Goal: Task Accomplishment & Management: Use online tool/utility

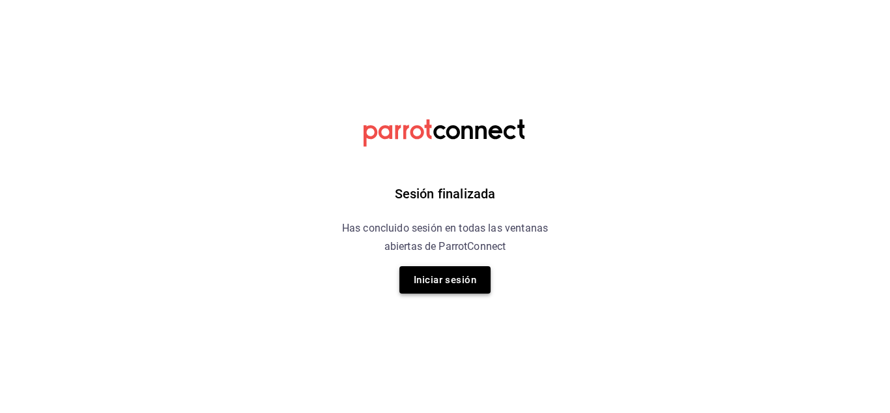
click at [443, 276] on button "Iniciar sesión" at bounding box center [445, 279] width 91 height 27
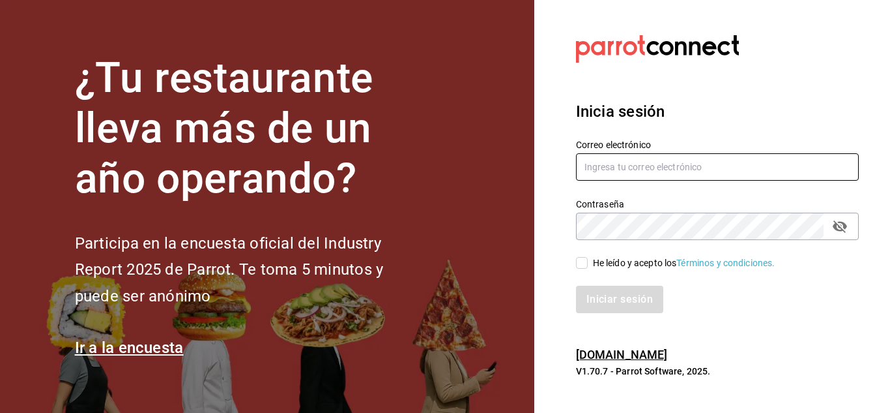
type input "[EMAIL_ADDRESS][DOMAIN_NAME]"
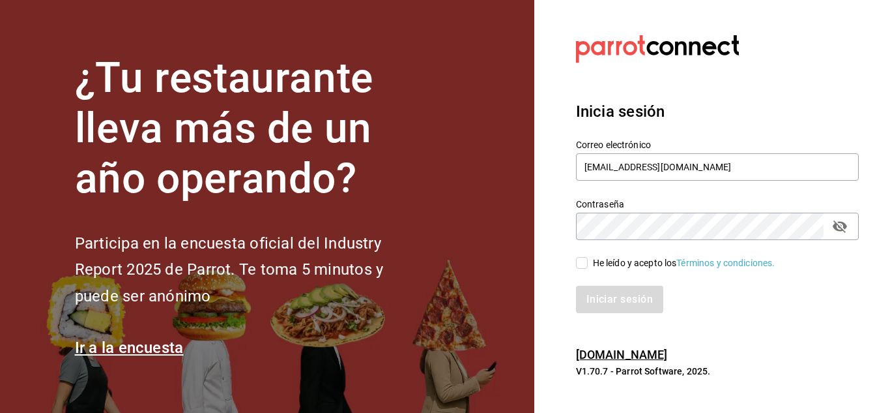
click at [581, 264] on input "He leído y acepto los Términos y condiciones." at bounding box center [582, 263] width 12 height 12
checkbox input "true"
click at [607, 291] on button "Iniciar sesión" at bounding box center [620, 298] width 89 height 27
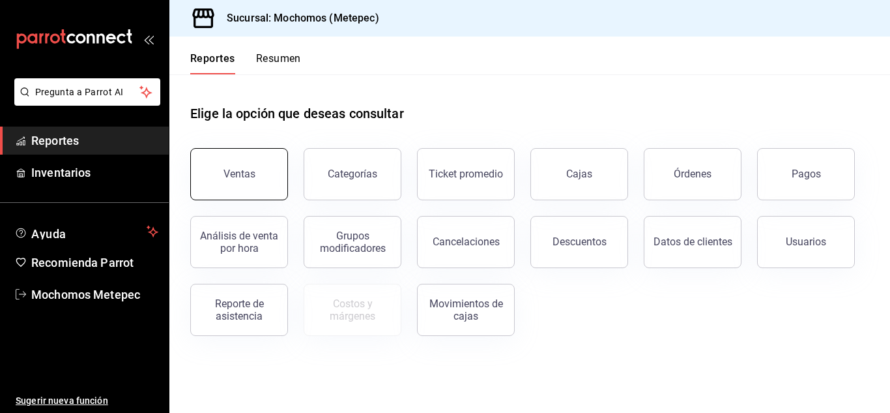
click at [249, 174] on div "Ventas" at bounding box center [240, 173] width 32 height 12
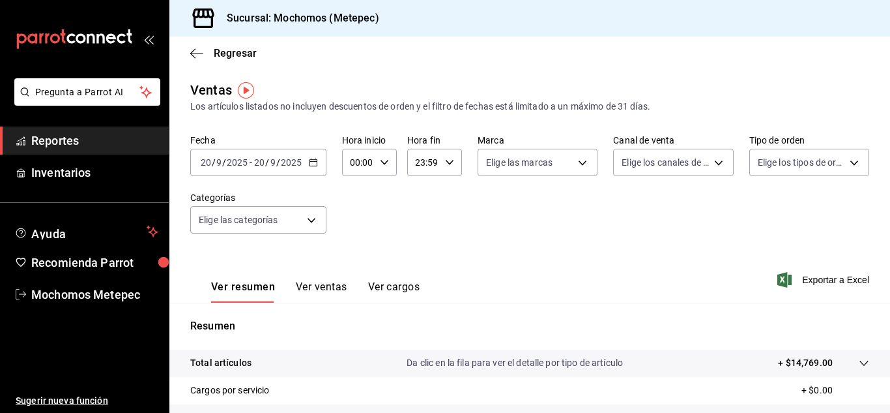
click at [387, 157] on div "00:00 Hora inicio" at bounding box center [369, 162] width 55 height 27
click at [353, 255] on span "05" at bounding box center [355, 255] width 6 height 10
type input "05:00"
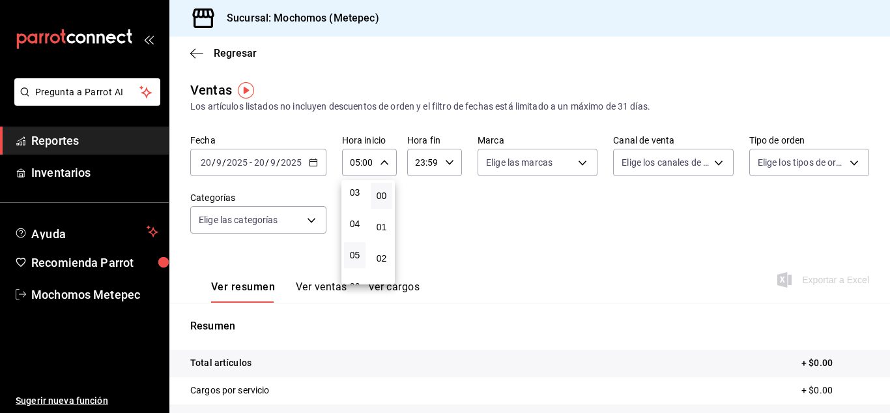
click at [448, 154] on div at bounding box center [445, 206] width 890 height 413
click at [448, 160] on icon "button" at bounding box center [449, 162] width 9 height 9
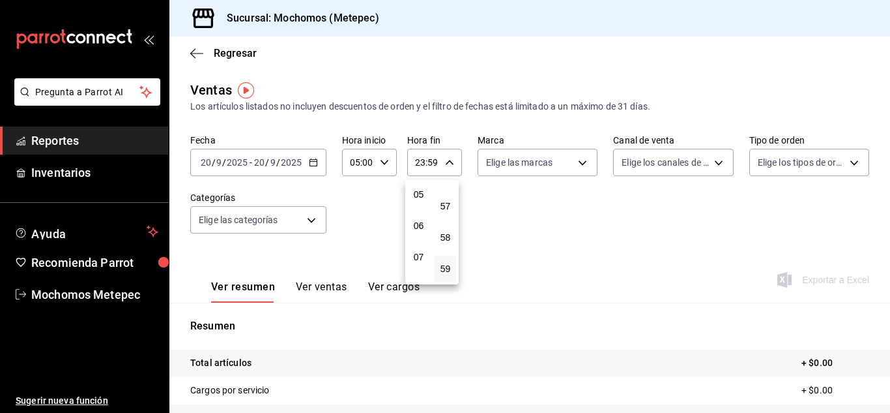
scroll to position [157, 0]
click at [419, 195] on span "05" at bounding box center [419, 195] width 6 height 10
click at [448, 196] on span "00" at bounding box center [446, 195] width 6 height 10
type input "05:00"
click at [315, 158] on div at bounding box center [445, 206] width 890 height 413
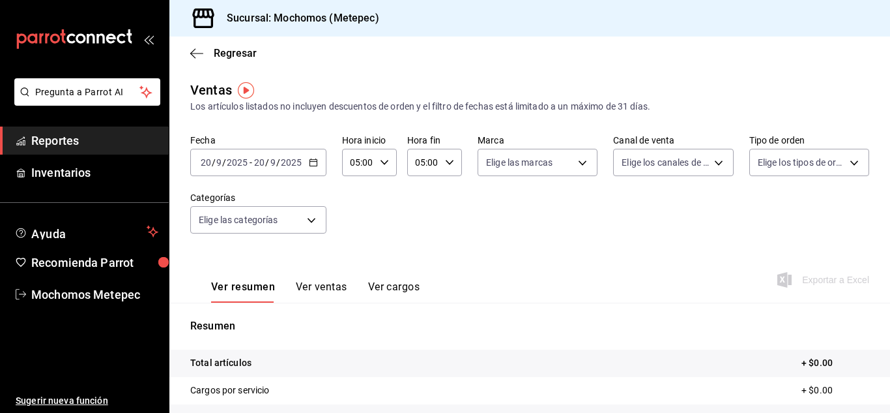
click at [314, 161] on icon "button" at bounding box center [313, 162] width 9 height 9
click at [313, 158] on icon "button" at bounding box center [313, 162] width 9 height 9
click at [313, 164] on icon "button" at bounding box center [313, 162] width 9 height 9
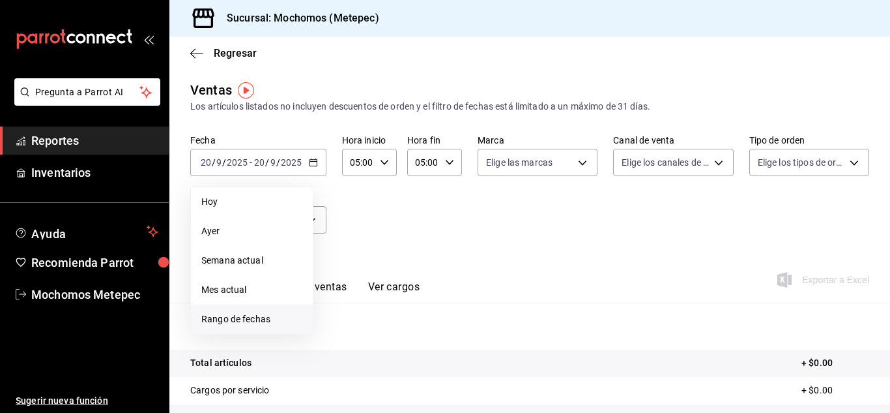
click at [239, 315] on span "Rango de fechas" at bounding box center [251, 319] width 101 height 14
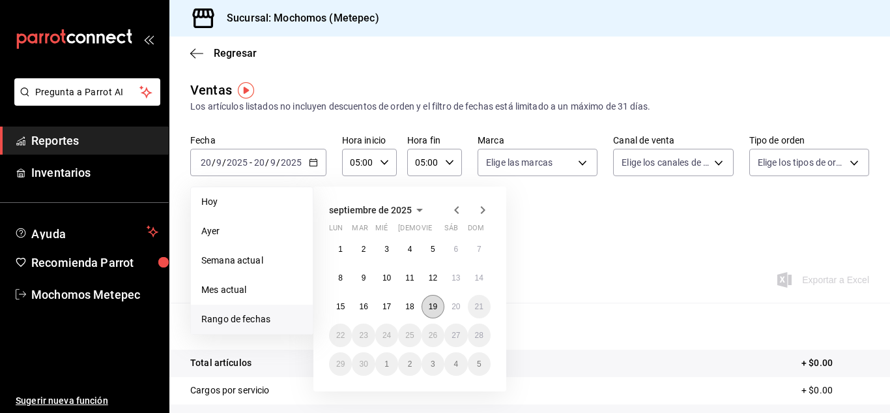
click at [432, 306] on abbr "19" at bounding box center [433, 306] width 8 height 9
click at [457, 306] on abbr "20" at bounding box center [456, 306] width 8 height 9
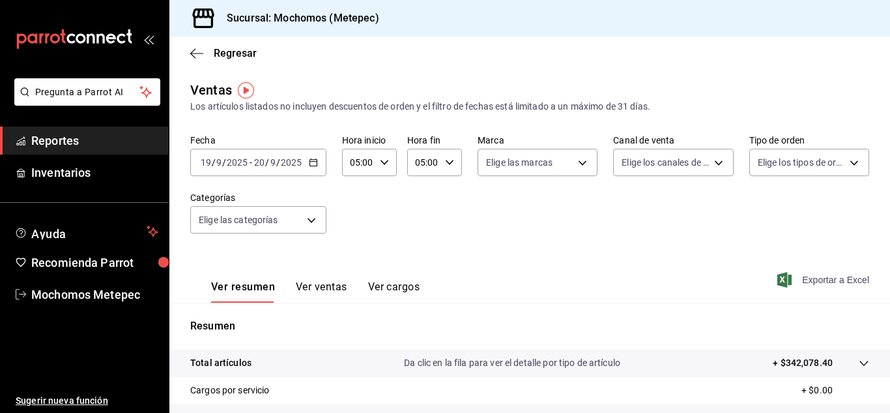
click at [808, 280] on span "Exportar a Excel" at bounding box center [824, 280] width 89 height 16
